Goal: Navigation & Orientation: Find specific page/section

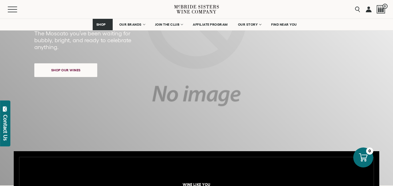
scroll to position [176, 0]
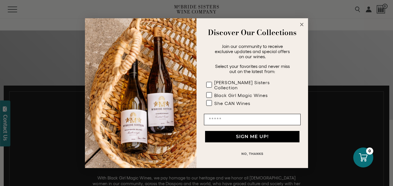
click at [302, 25] on circle "Close dialog" at bounding box center [302, 24] width 7 height 7
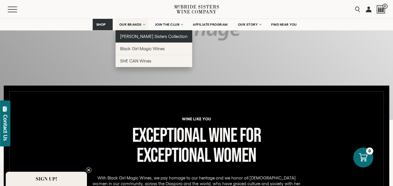
click at [128, 38] on span "[PERSON_NAME] Sisters Collection" at bounding box center [154, 36] width 68 height 5
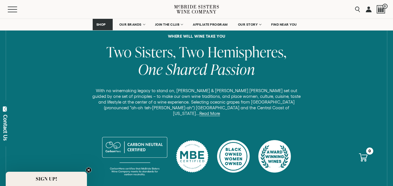
scroll to position [231, 0]
